Goal: Download file/media

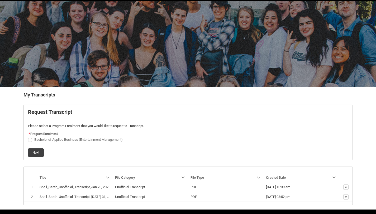
scroll to position [24, 0]
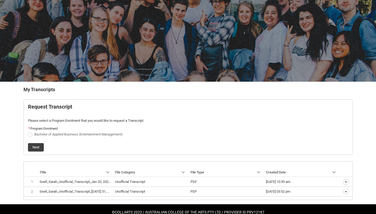
click at [30, 133] on span "Request_Student_Transcript flow" at bounding box center [30, 135] width 4 height 4
click at [28, 132] on input "Bachelor of Applied Business (Entertainment Management)" at bounding box center [28, 131] width 0 height 0
radio input "true"
click at [35, 149] on button "Next" at bounding box center [36, 147] width 16 height 8
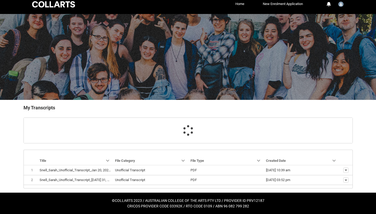
scroll to position [16, 0]
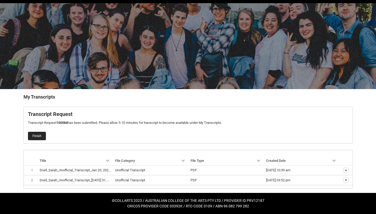
click at [36, 135] on button "Finish" at bounding box center [37, 136] width 18 height 8
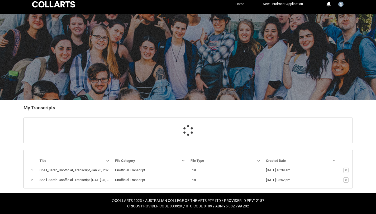
scroll to position [6, 0]
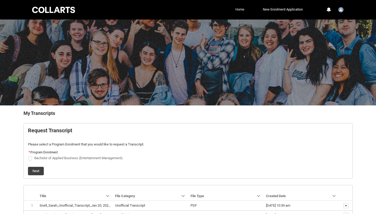
click at [239, 9] on link "Home" at bounding box center [240, 10] width 12 height 8
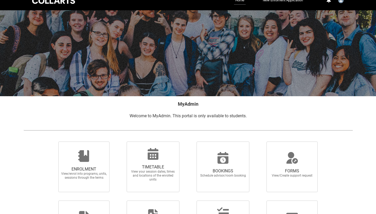
scroll to position [72, 0]
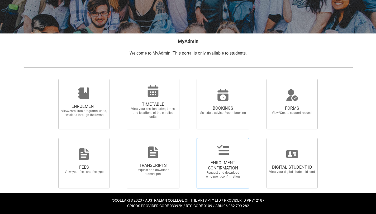
click at [217, 158] on span "ENROLMENT CONFIRMATION Request and download enrolment confirmation" at bounding box center [222, 169] width 51 height 27
click at [190, 138] on input "ENROLMENT CONFIRMATION Request and download enrolment confirmation" at bounding box center [190, 138] width 0 height 0
radio input "true"
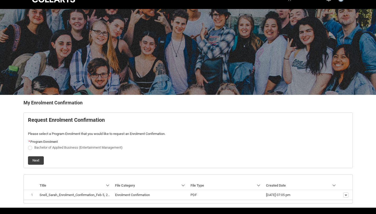
scroll to position [26, 0]
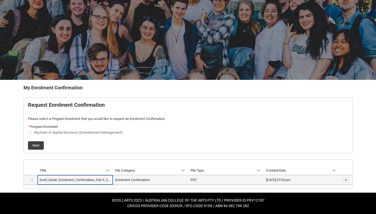
click at [91, 181] on lightning-base-formatted-text "Snell_Sarah_Enrolment_Confirmation_Feb 5, 2023.pdf" at bounding box center [79, 180] width 79 height 4
click at [95, 181] on lightning-base-formatted-text "Snell_Sarah_Enrolment_Confirmation_Feb 5, 2023.pdf" at bounding box center [79, 180] width 79 height 4
click at [125, 182] on lightning-base-formatted-text "Enrolment Confirmation" at bounding box center [132, 180] width 35 height 4
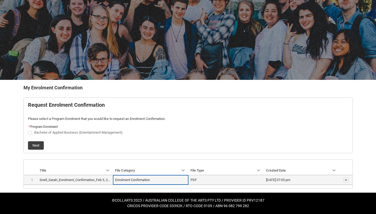
click at [196, 177] on td "PDF" at bounding box center [225, 180] width 75 height 10
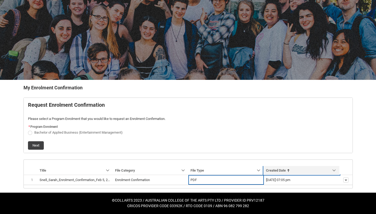
click at [303, 173] on link "Sort by: Created Date" at bounding box center [301, 170] width 75 height 8
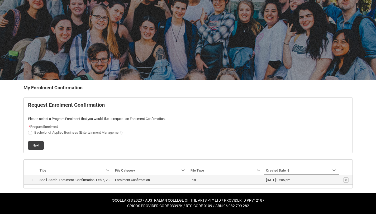
click at [302, 177] on span "[DATE] 07:05 pm" at bounding box center [301, 179] width 71 height 5
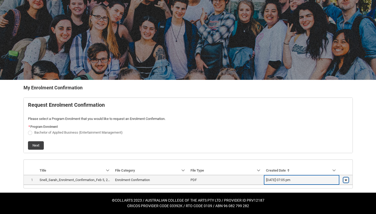
click at [344, 178] on button "Show actions" at bounding box center [345, 179] width 5 height 5
click at [334, 179] on span "Download" at bounding box center [333, 178] width 15 height 5
